Goal: Check status

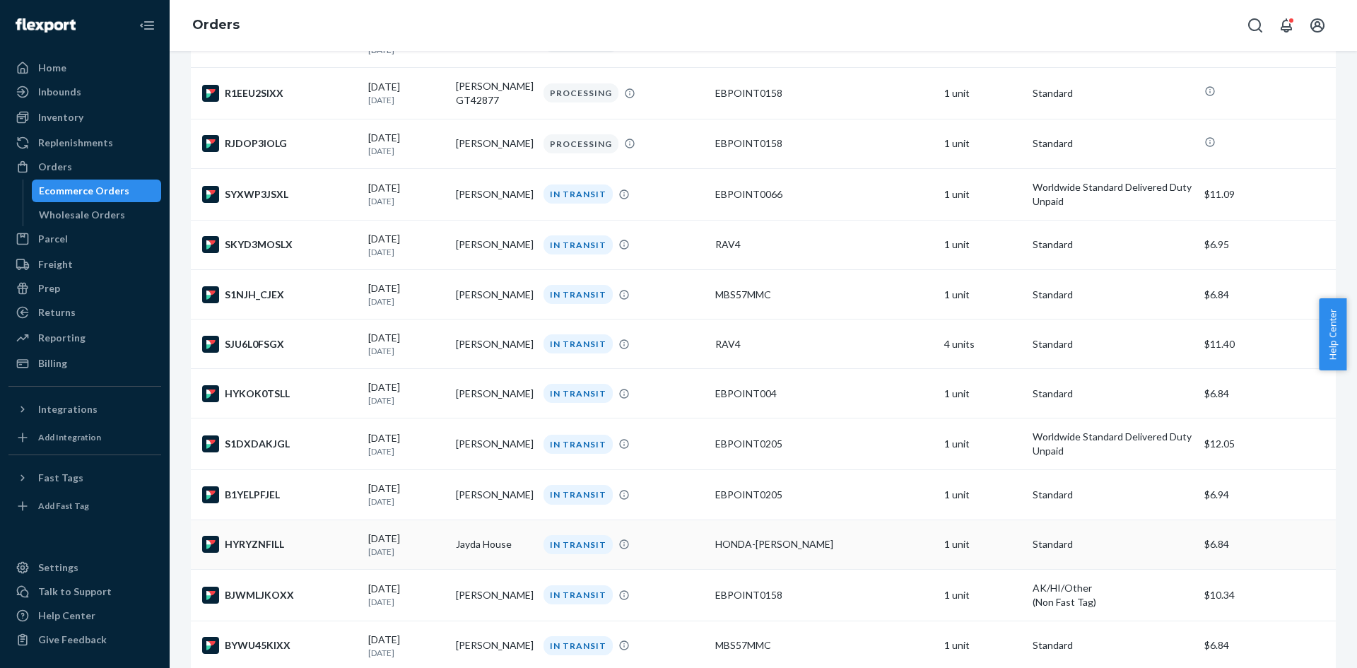
scroll to position [71, 0]
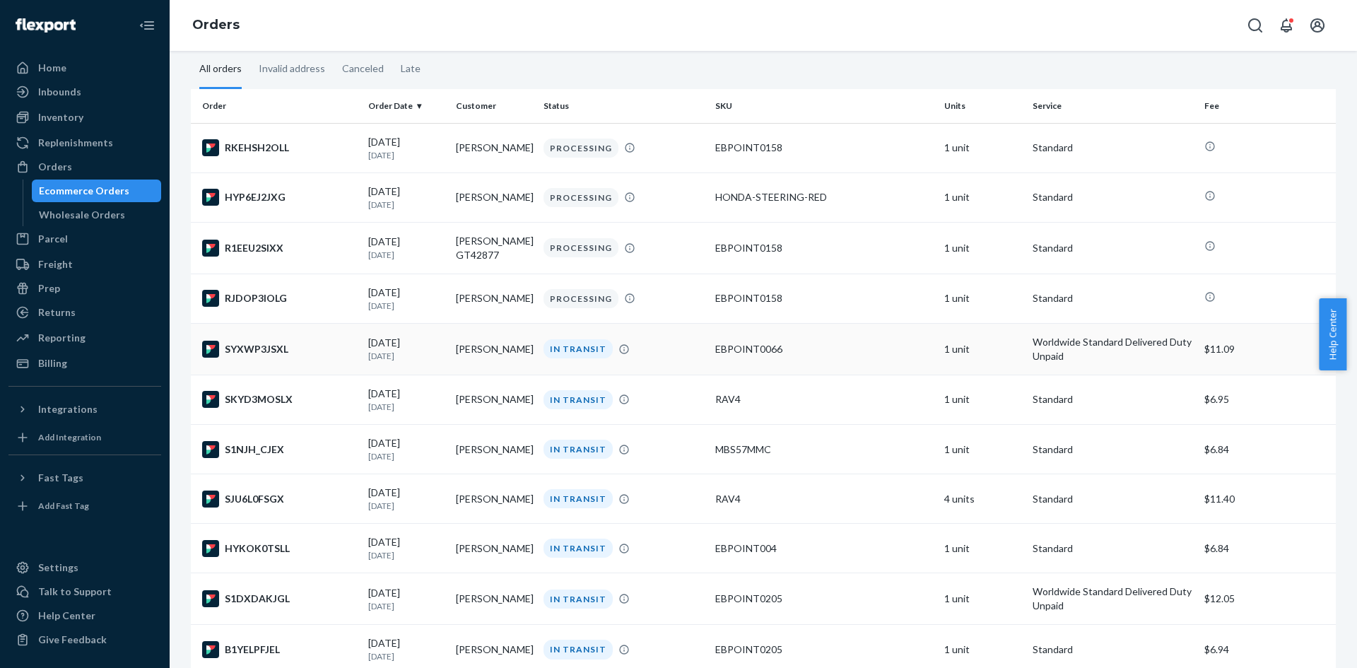
click at [560, 358] on div "IN TRANSIT" at bounding box center [577, 348] width 69 height 19
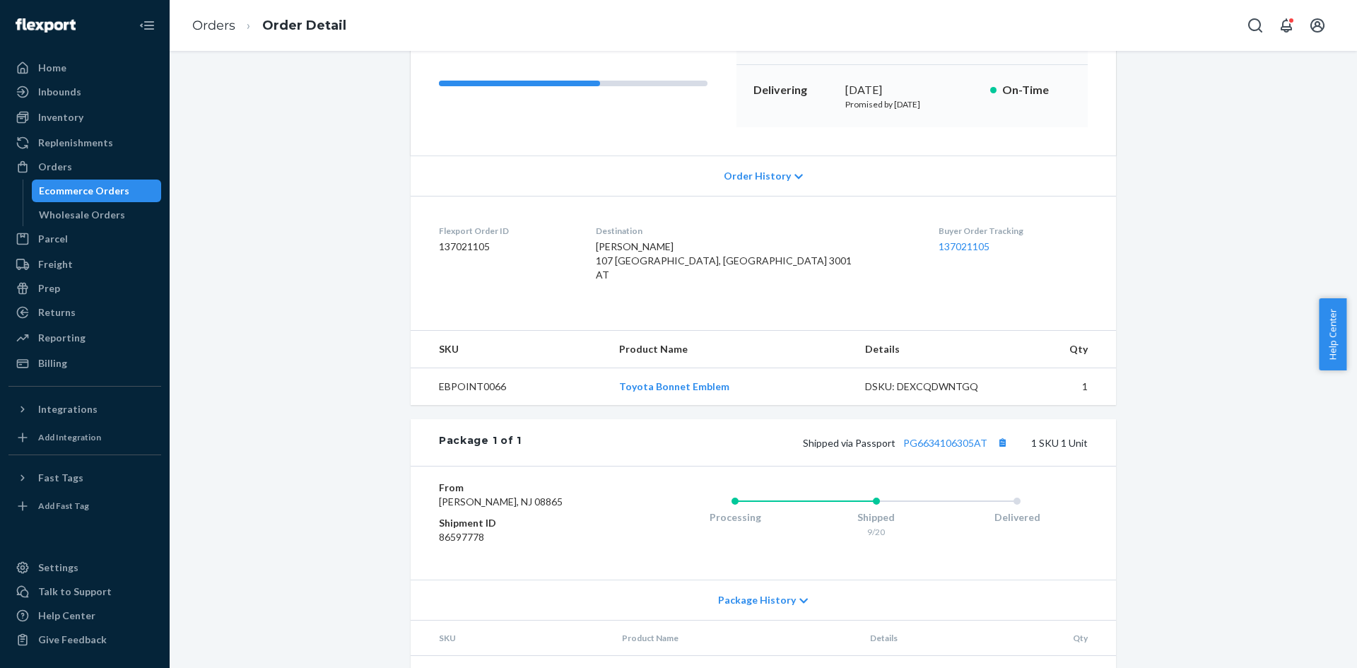
scroll to position [269, 0]
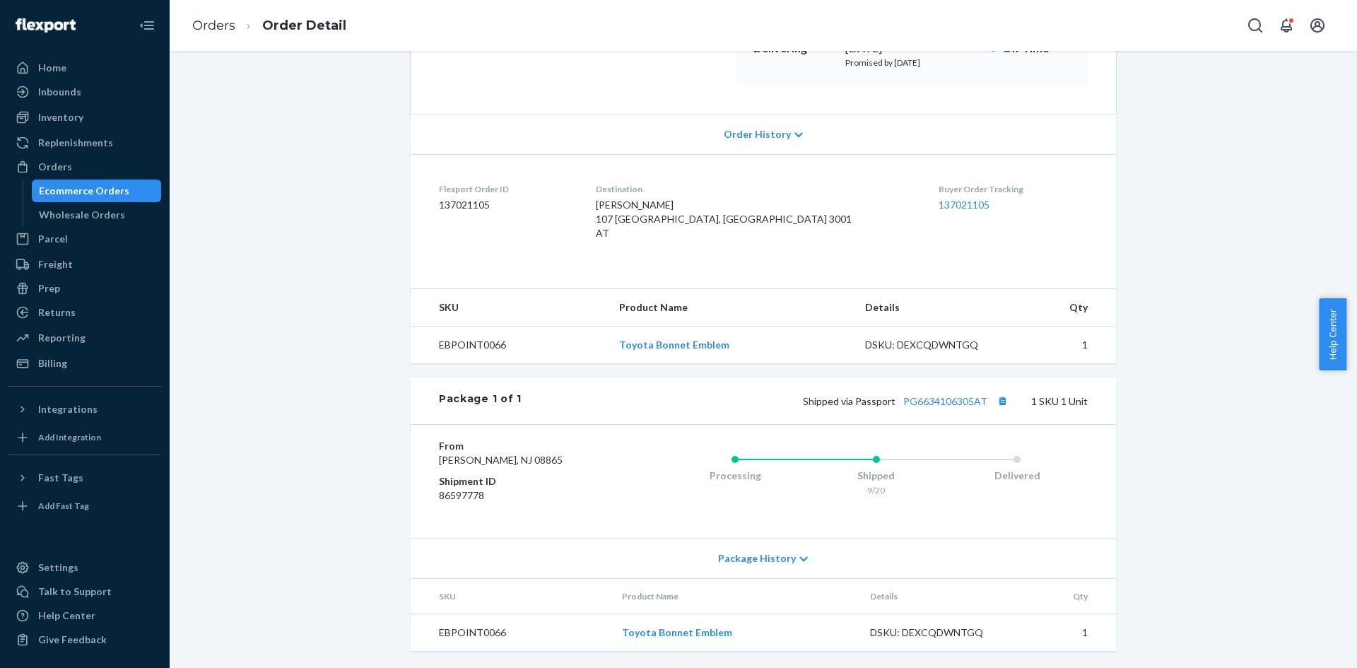
click at [804, 557] on div "Package History" at bounding box center [763, 558] width 705 height 40
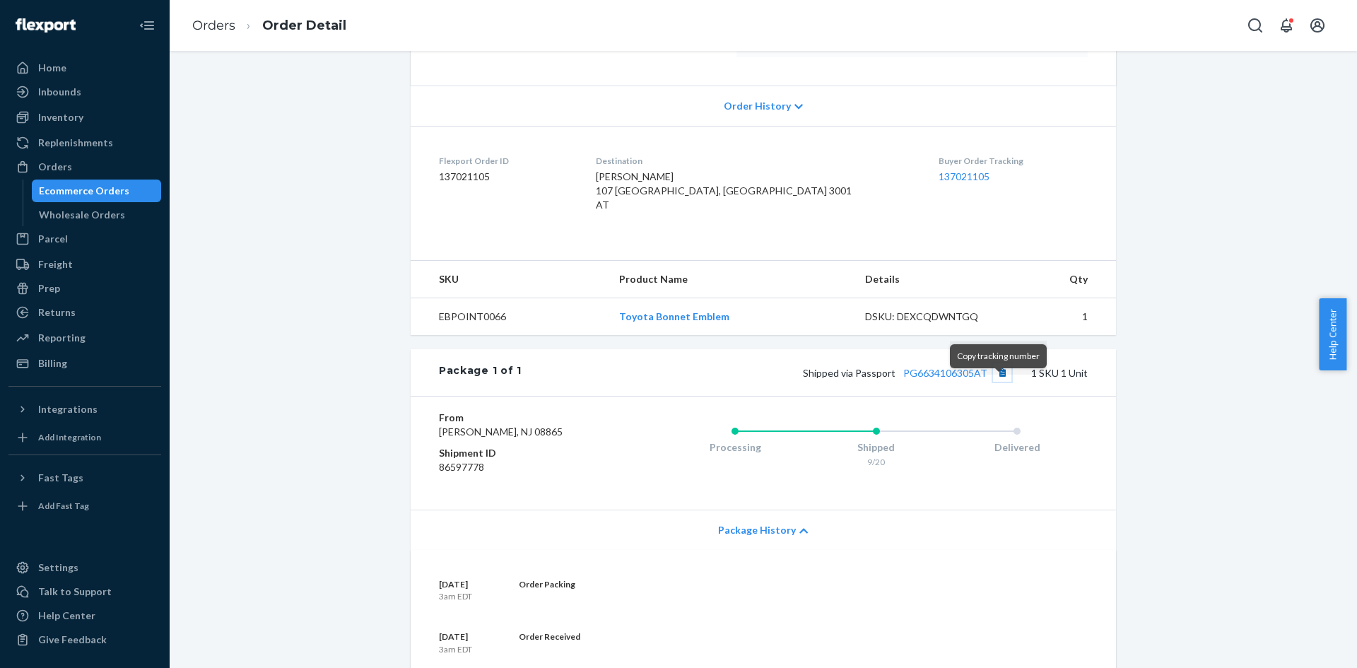
click at [998, 382] on button "Copy tracking number" at bounding box center [1002, 372] width 18 height 18
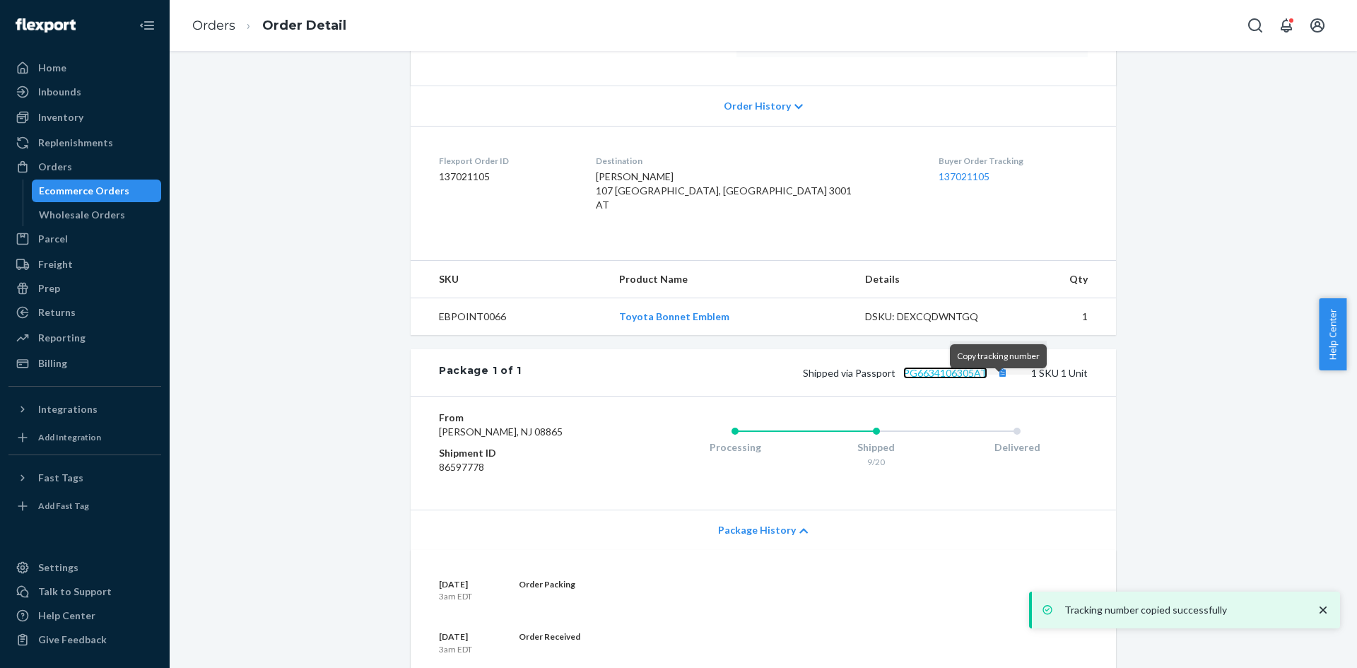
click at [942, 379] on link "PG6634106305AT" at bounding box center [945, 373] width 84 height 12
click at [81, 117] on div "Inventory" at bounding box center [60, 117] width 45 height 14
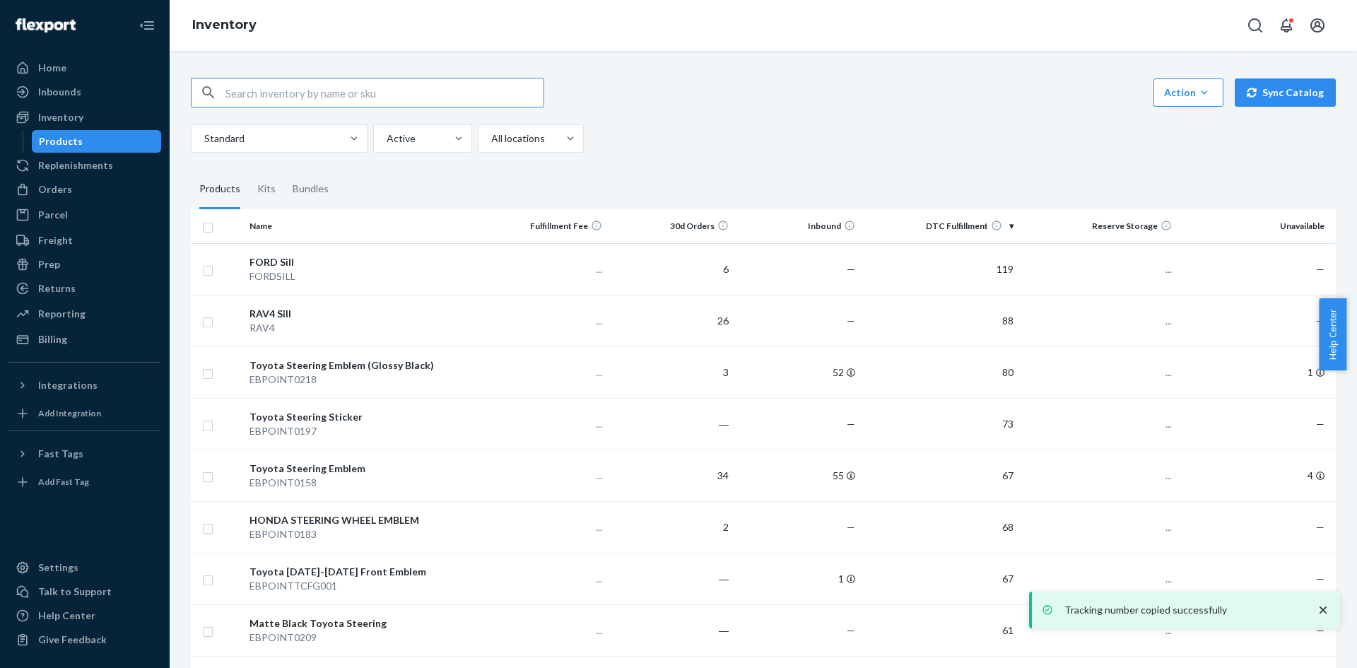
click at [412, 93] on input "text" at bounding box center [384, 92] width 318 height 28
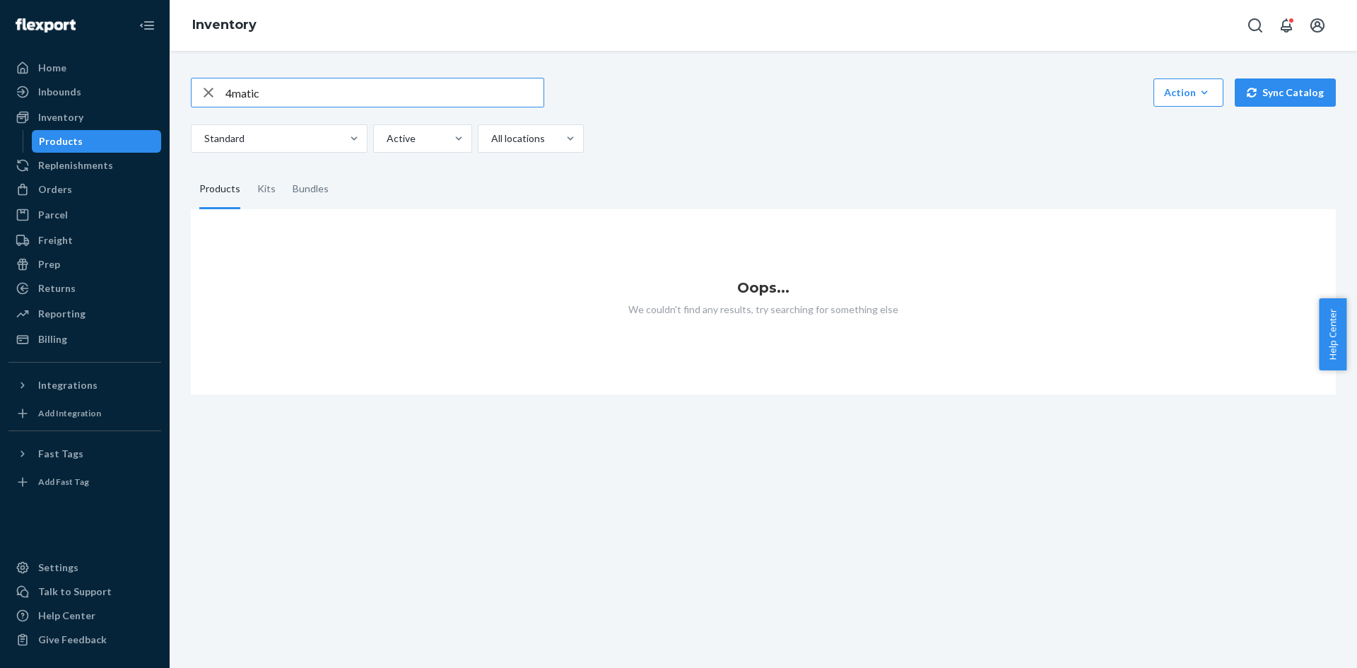
click at [374, 106] on input "4matic" at bounding box center [384, 92] width 318 height 28
type input "matic"
